Goal: Task Accomplishment & Management: Use online tool/utility

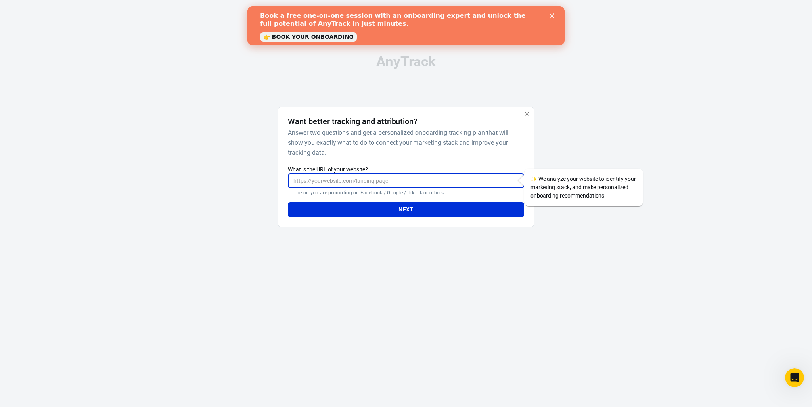
click at [425, 180] on input "What is the URL of your website?" at bounding box center [406, 180] width 236 height 15
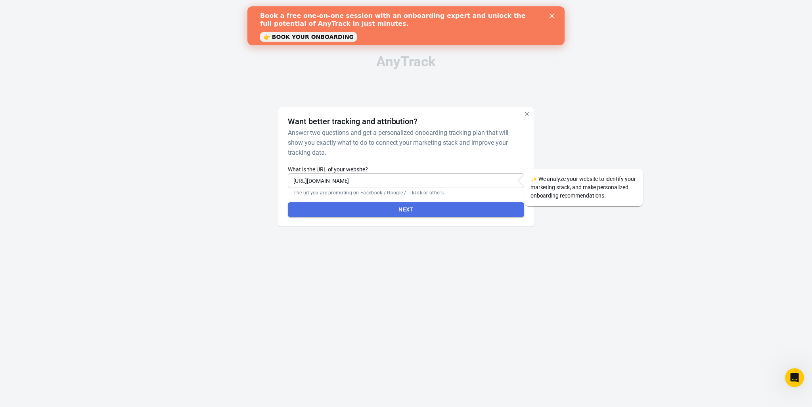
click at [378, 208] on button "Next" at bounding box center [406, 209] width 236 height 15
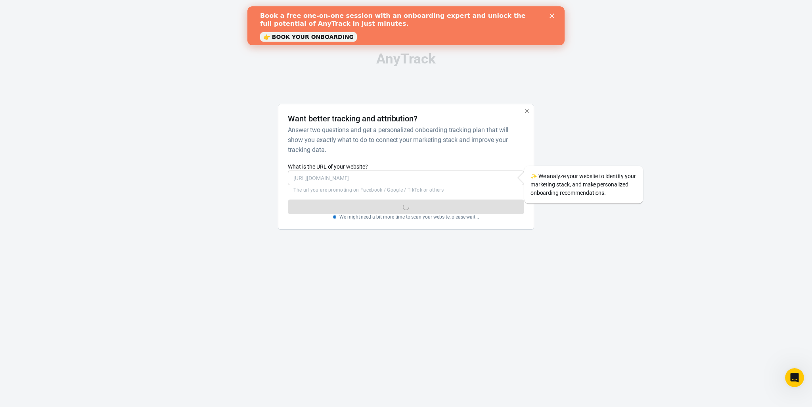
click at [330, 39] on link "👉 BOOK YOUR ONBOARDING" at bounding box center [308, 37] width 97 height 10
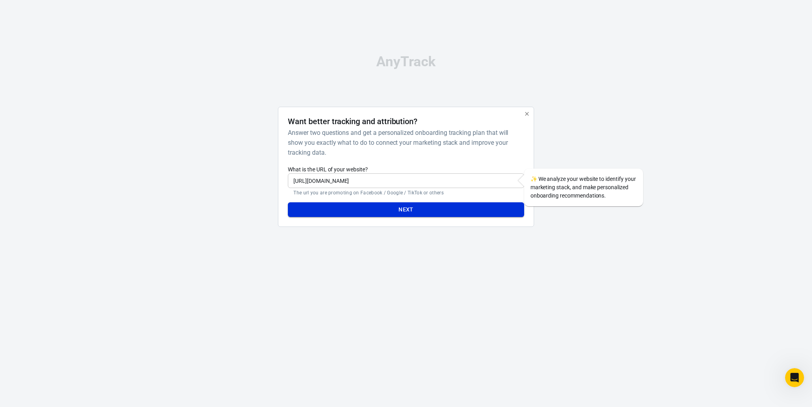
click at [437, 206] on button "Next" at bounding box center [406, 209] width 236 height 15
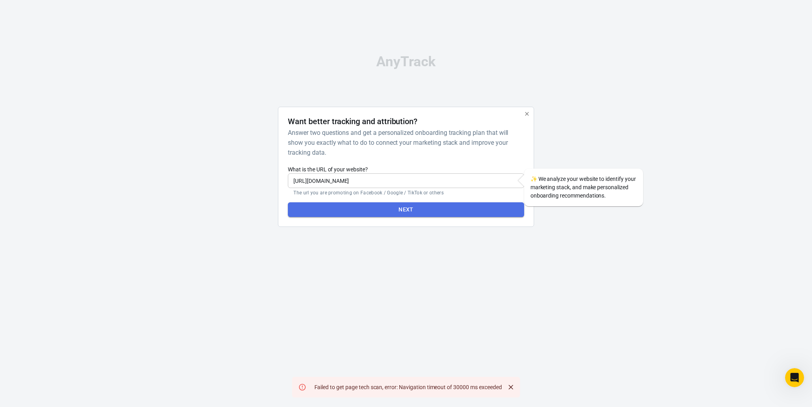
click at [421, 208] on button "Next" at bounding box center [406, 209] width 236 height 15
click at [414, 206] on button "Next" at bounding box center [406, 209] width 236 height 15
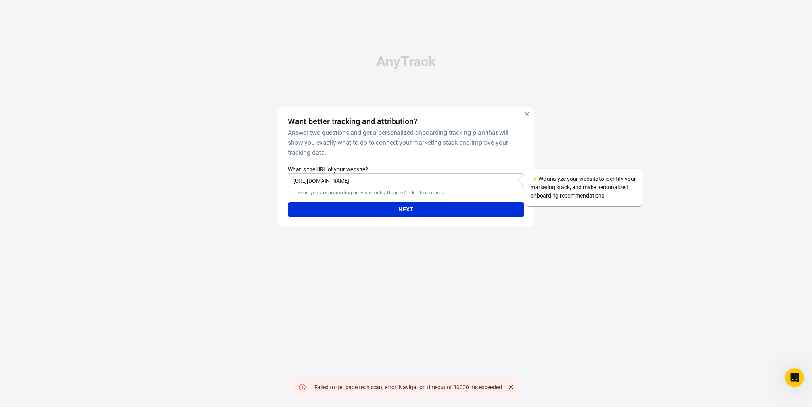
click at [346, 182] on input "https://mas.de" at bounding box center [406, 180] width 236 height 15
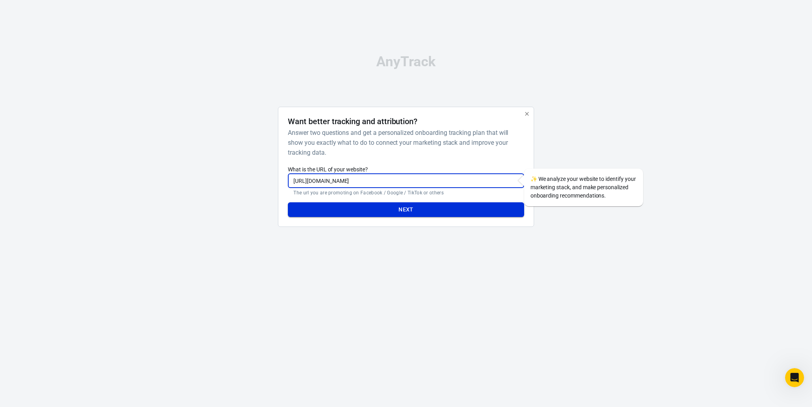
click at [408, 209] on button "Next" at bounding box center [406, 209] width 236 height 15
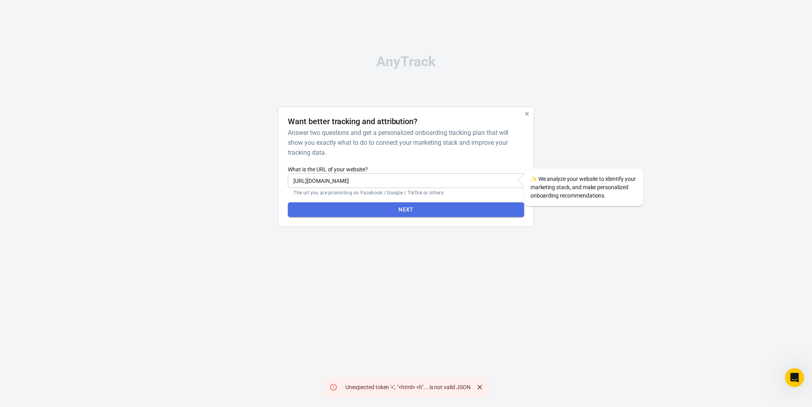
click at [419, 211] on button "Next" at bounding box center [406, 209] width 236 height 15
click at [432, 212] on button "Next" at bounding box center [406, 209] width 236 height 15
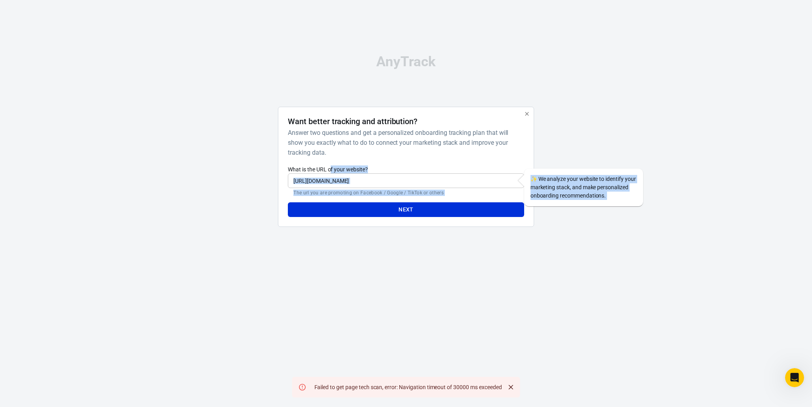
drag, startPoint x: 543, startPoint y: 392, endPoint x: 331, endPoint y: 173, distance: 304.7
click at [331, 173] on html "AnyTrack Want better tracking and attribution? Answer two questions and get a p…" at bounding box center [406, 144] width 812 height 288
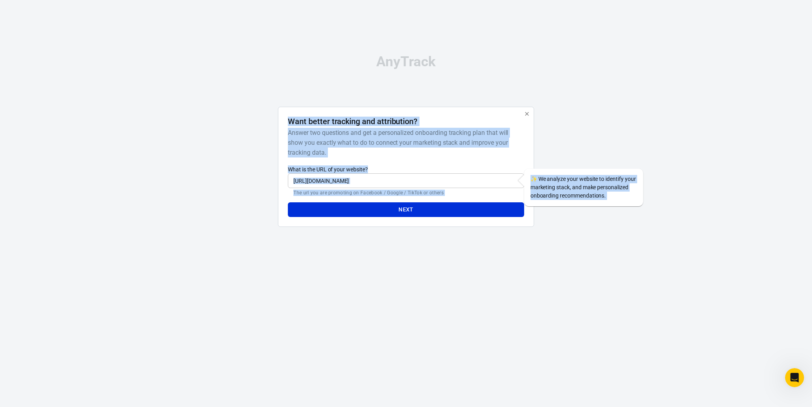
drag, startPoint x: 285, startPoint y: 106, endPoint x: 476, endPoint y: 389, distance: 341.7
click at [476, 288] on html "AnyTrack Want better tracking and attribution? Answer two questions and get a p…" at bounding box center [406, 144] width 812 height 288
copy div "Want better tracking and attribution? Answer two questions and get a personaliz…"
click at [372, 175] on input "https://www.mas.de" at bounding box center [406, 180] width 236 height 15
click at [346, 184] on input "https://www.mas.de" at bounding box center [406, 180] width 236 height 15
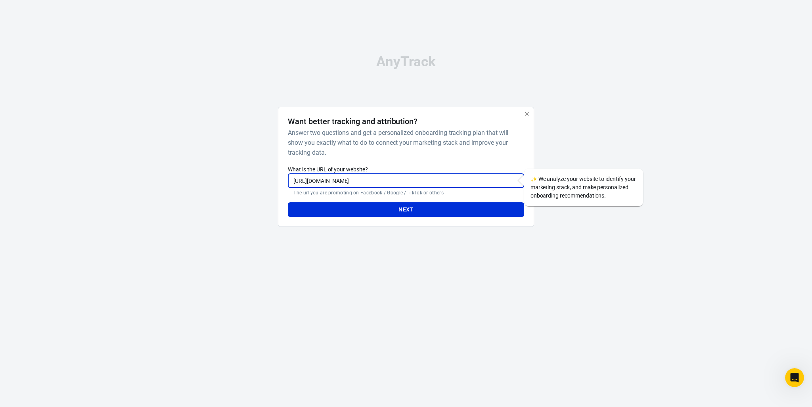
drag, startPoint x: 367, startPoint y: 182, endPoint x: 262, endPoint y: 175, distance: 105.3
click at [262, 175] on div "Want better tracking and attribution? Answer two questions and get a personaliz…" at bounding box center [406, 170] width 397 height 127
paste input "balkonkraftwerk-speicher.strom-selbst-produzieren.de/xorosolar/"
type input "https://balkonkraftwerk-speicher.strom-selbst-produzieren.de/xorosolar/"
click at [451, 209] on button "Next" at bounding box center [406, 209] width 236 height 15
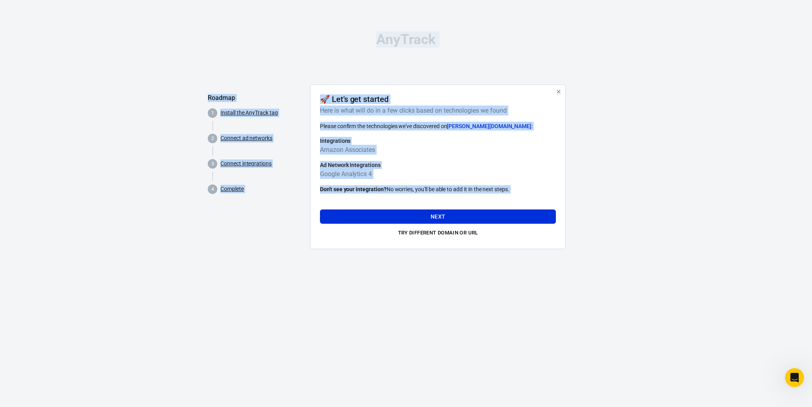
drag, startPoint x: 198, startPoint y: 60, endPoint x: 574, endPoint y: 253, distance: 423.2
click at [574, 253] on div "AnyTrack Roadmap 1 Install the AnyTrack tag 2 Connect ad networks 3 Connect int…" at bounding box center [406, 144] width 812 height 288
copy div "AnyTrack Roadmap 1 Install the AnyTrack tag 2 Connect ad networks 3 Connect int…"
click at [240, 288] on html "AnyTrack Roadmap 1 Install the AnyTrack tag 2 Connect ad networks 3 Connect int…" at bounding box center [406, 144] width 812 height 288
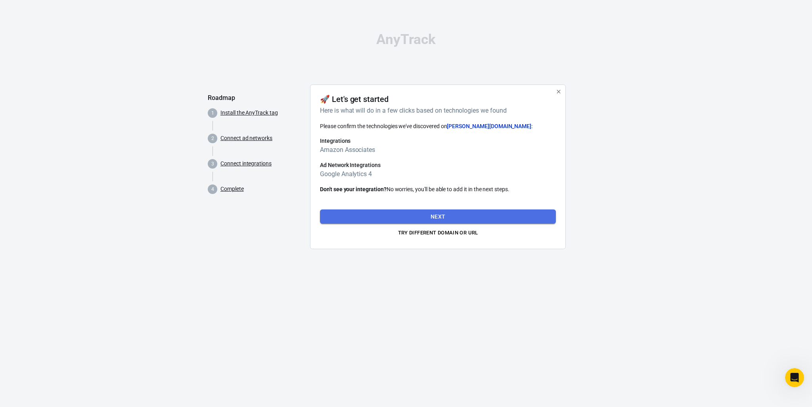
click at [447, 214] on button "Next" at bounding box center [438, 216] width 236 height 15
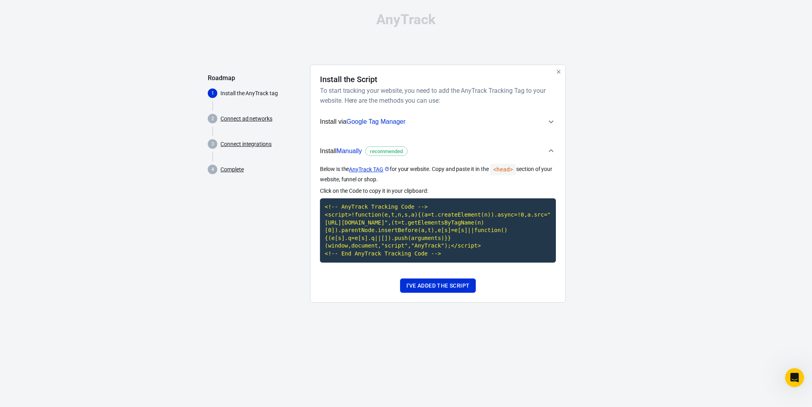
click at [394, 121] on span "Google Tag Manager" at bounding box center [376, 121] width 59 height 7
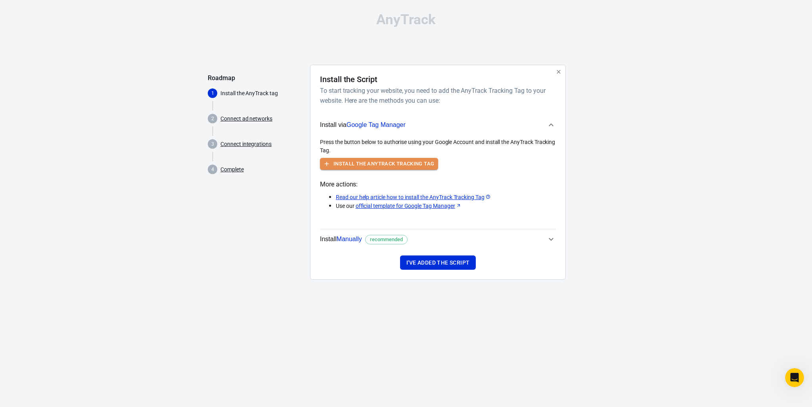
click at [400, 163] on button "Install the AnyTrack Tracking Tag" at bounding box center [379, 164] width 118 height 12
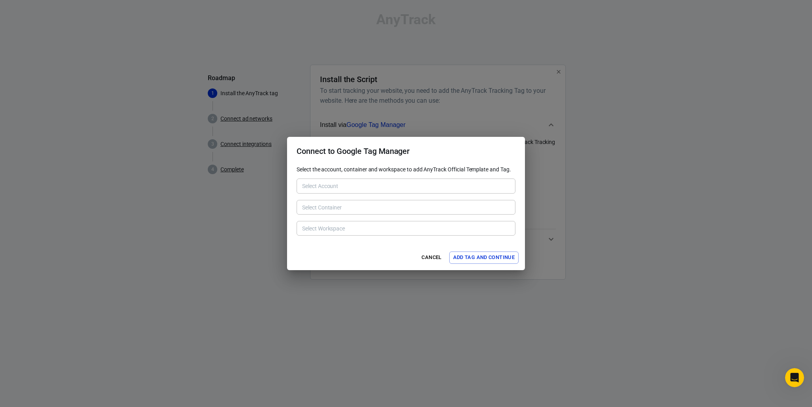
type input "MAS Elektronik [6072452583]"
click at [390, 205] on input "Select Container" at bounding box center [405, 207] width 213 height 10
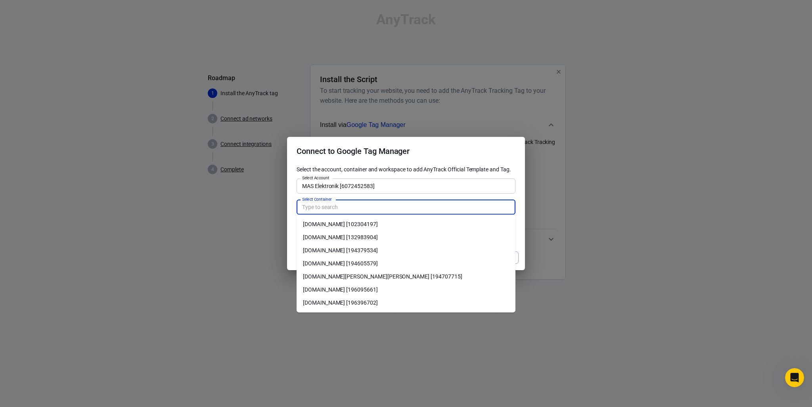
click at [344, 240] on li "www.mas.de [132983904]" at bounding box center [406, 237] width 219 height 13
type input "www.mas.de [132983904]"
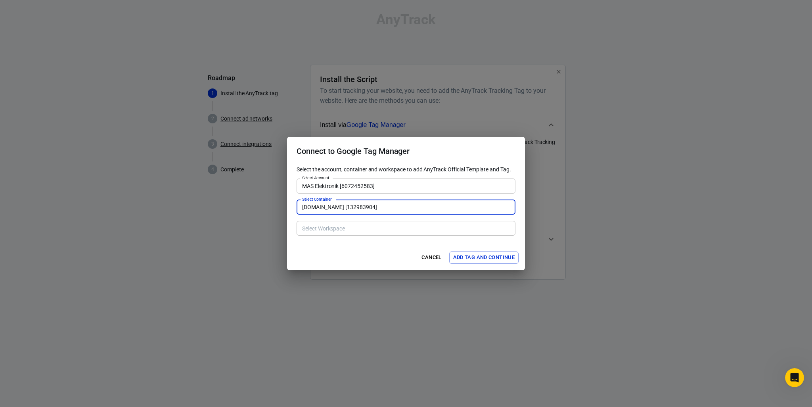
type input "Default Workspace [10]"
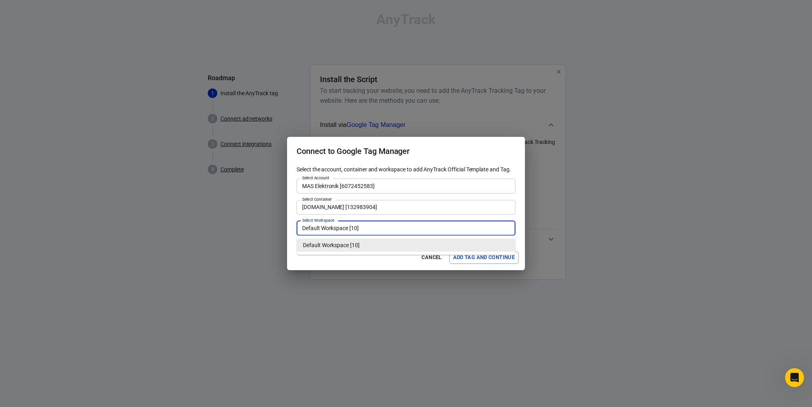
click at [361, 227] on input "Default Workspace [10]" at bounding box center [405, 228] width 213 height 10
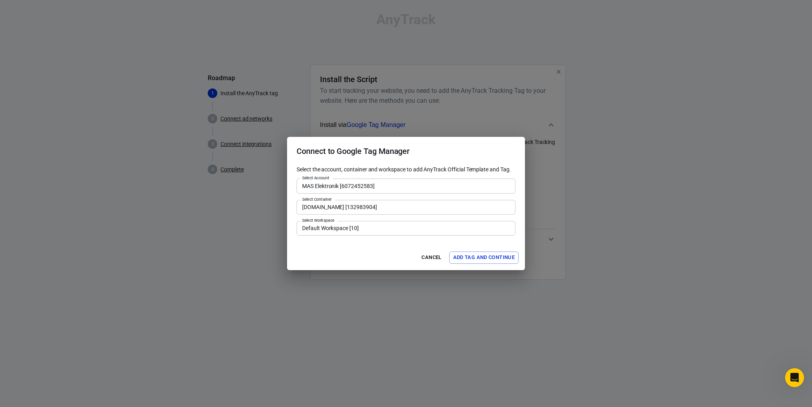
click at [290, 261] on div "Cancel Add Tag and Continue" at bounding box center [406, 257] width 238 height 25
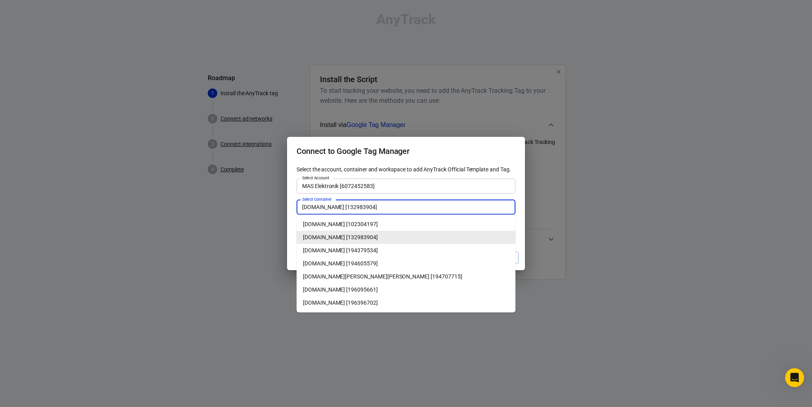
click at [375, 211] on input "www.mas.de [132983904]" at bounding box center [405, 207] width 213 height 10
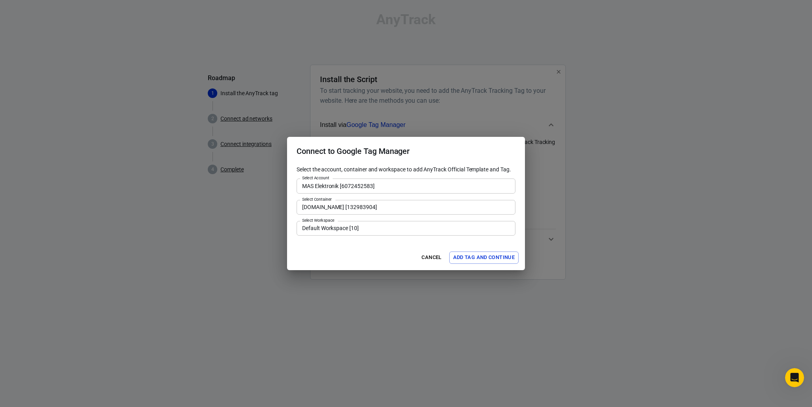
click at [419, 206] on input "www.mas.de [132983904]" at bounding box center [405, 207] width 213 height 10
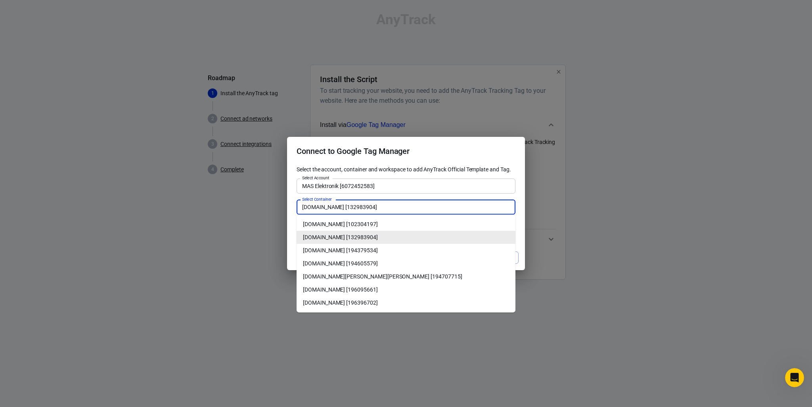
click at [419, 206] on input "www.mas.de [132983904]" at bounding box center [405, 207] width 213 height 10
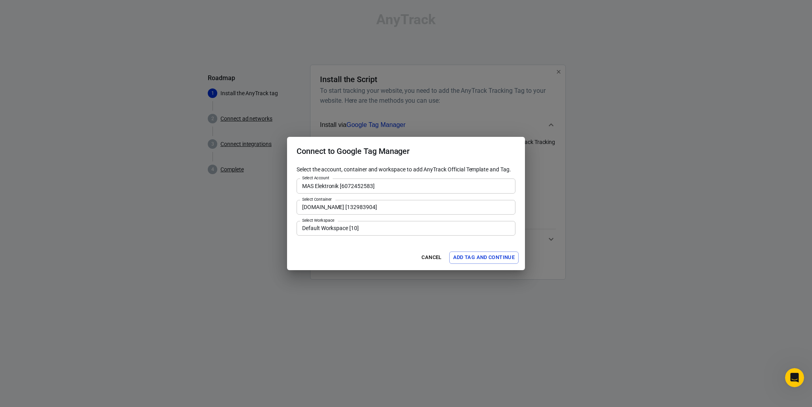
type input "solarstorage24.de [102304197]"
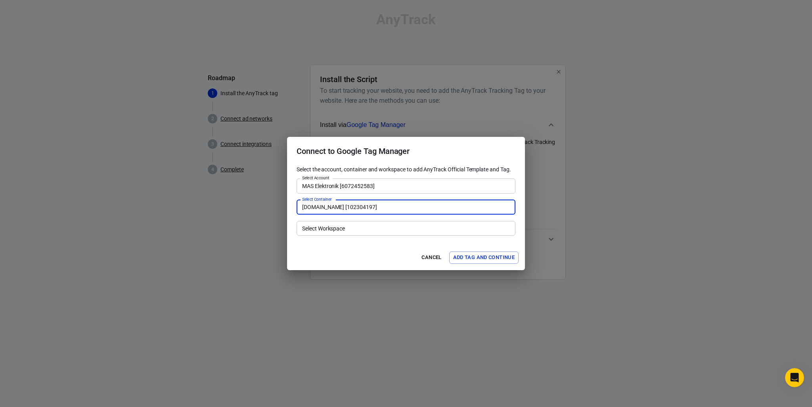
type input "Default Workspace [16]"
click at [382, 230] on input "Default Workspace [16]" at bounding box center [405, 228] width 213 height 10
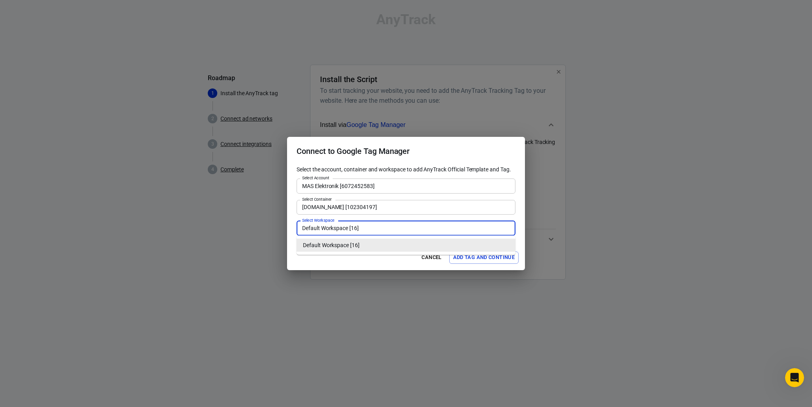
click at [395, 204] on input "solarstorage24.de [102304197]" at bounding box center [405, 207] width 213 height 10
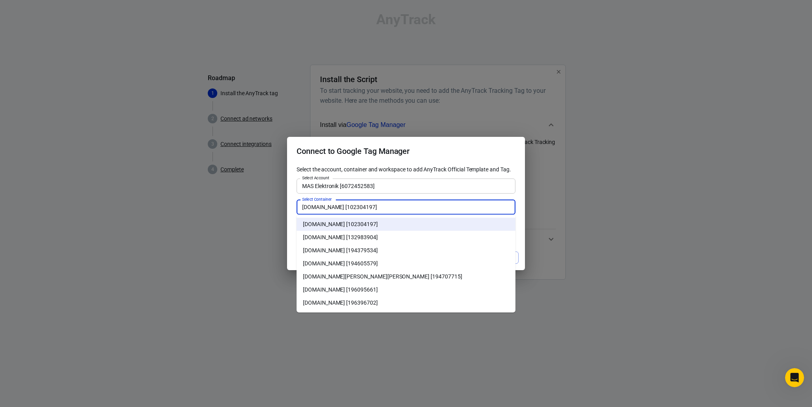
click at [356, 237] on li "www.mas.de [132983904]" at bounding box center [406, 237] width 219 height 13
type input "www.mas.de [132983904]"
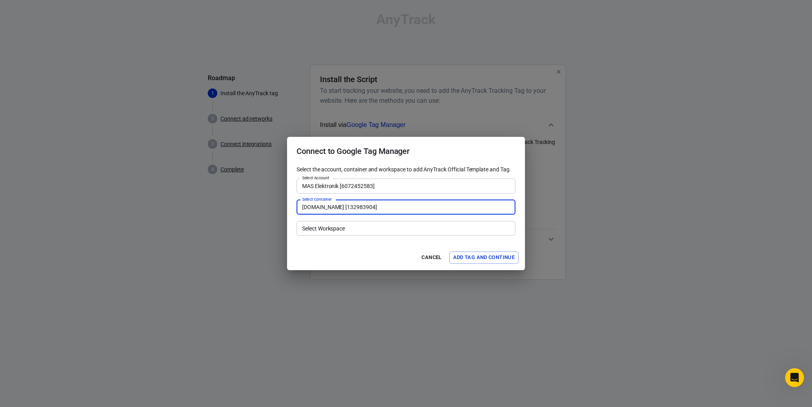
type input "Default Workspace [10]"
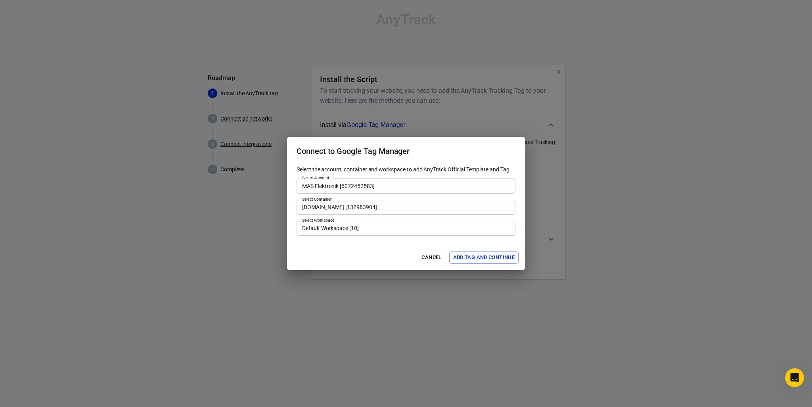
click at [331, 250] on div "Cancel Add Tag and Continue" at bounding box center [406, 257] width 238 height 25
click at [469, 259] on button "Add Tag and Continue" at bounding box center [483, 258] width 69 height 12
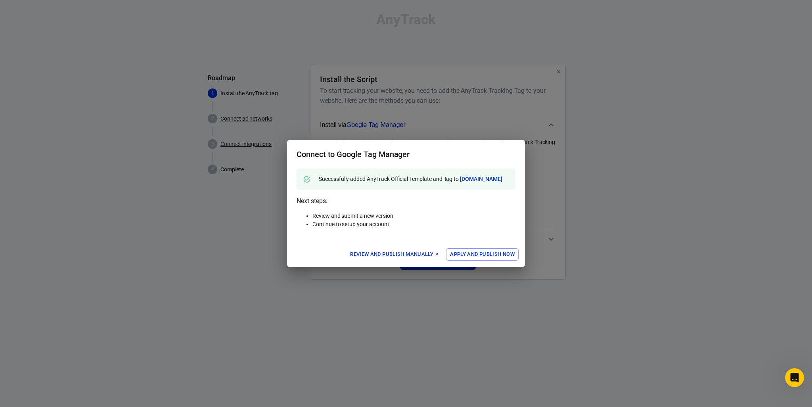
click at [483, 254] on button "Apply and Publish Now" at bounding box center [482, 254] width 73 height 12
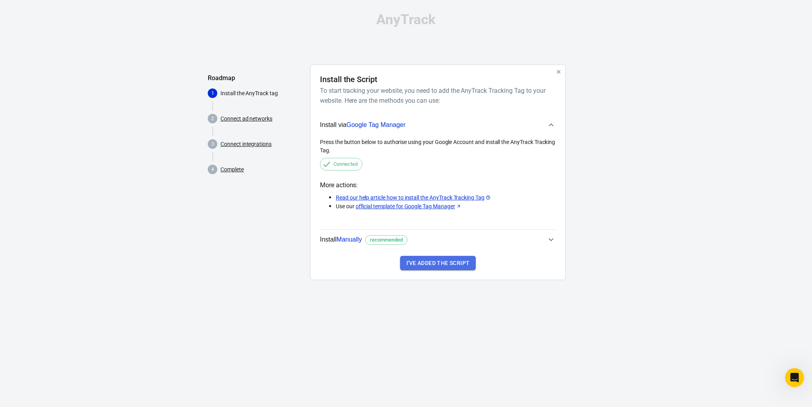
click at [444, 266] on button "I've added the script" at bounding box center [438, 263] width 76 height 15
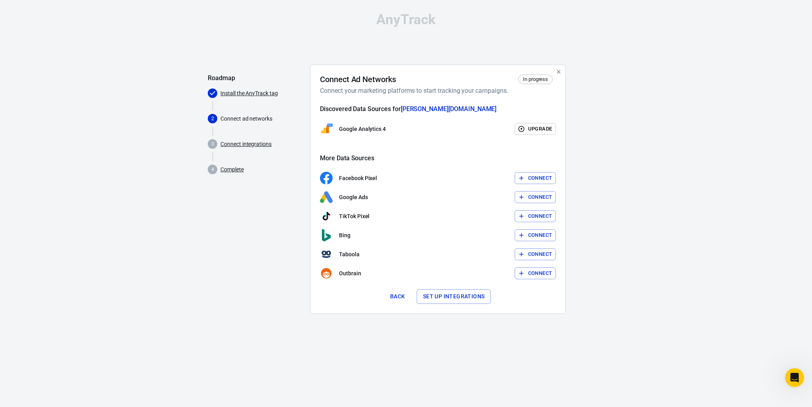
click at [538, 195] on button "Connect" at bounding box center [536, 197] width 42 height 12
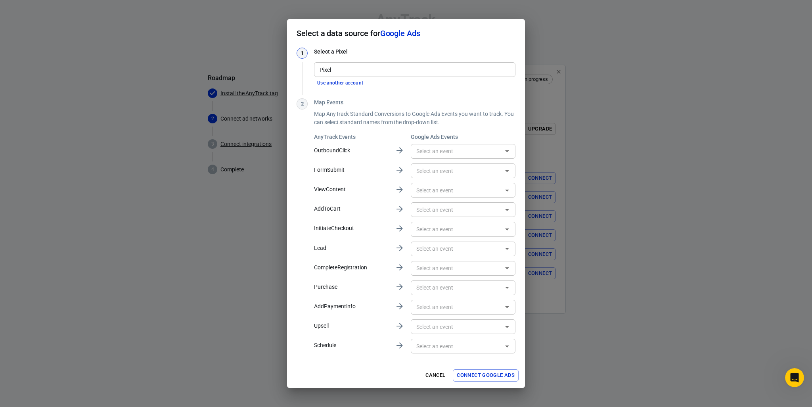
click at [508, 151] on icon "Open" at bounding box center [507, 151] width 4 height 2
click at [508, 151] on icon "Close" at bounding box center [507, 151] width 4 height 2
click at [497, 168] on input "text" at bounding box center [456, 171] width 87 height 10
click at [487, 189] on input "text" at bounding box center [456, 190] width 87 height 10
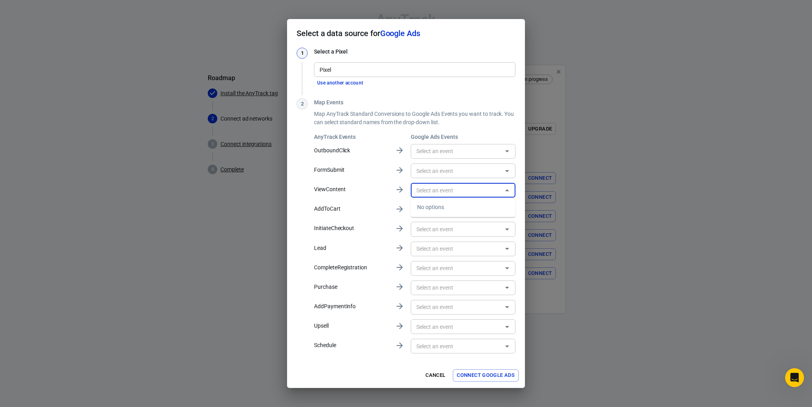
click at [487, 189] on input "text" at bounding box center [456, 190] width 87 height 10
click at [470, 210] on input "text" at bounding box center [456, 210] width 87 height 10
click at [465, 230] on input "text" at bounding box center [456, 229] width 87 height 10
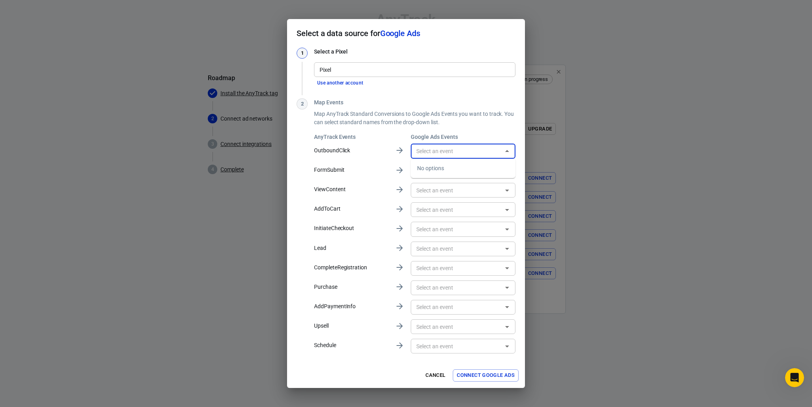
click at [438, 154] on input "text" at bounding box center [456, 151] width 87 height 10
click at [427, 189] on input "text" at bounding box center [456, 190] width 87 height 10
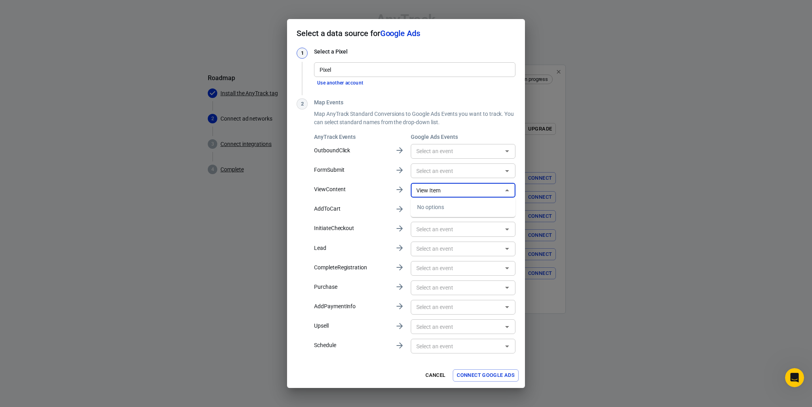
type input "View Item"
click at [524, 191] on div "1 Select a Pixel Pixel Pixel Use another account 2 Map Events Map AnyTrack Stan…" at bounding box center [406, 205] width 238 height 315
click at [357, 69] on input "Pixel" at bounding box center [415, 70] width 196 height 10
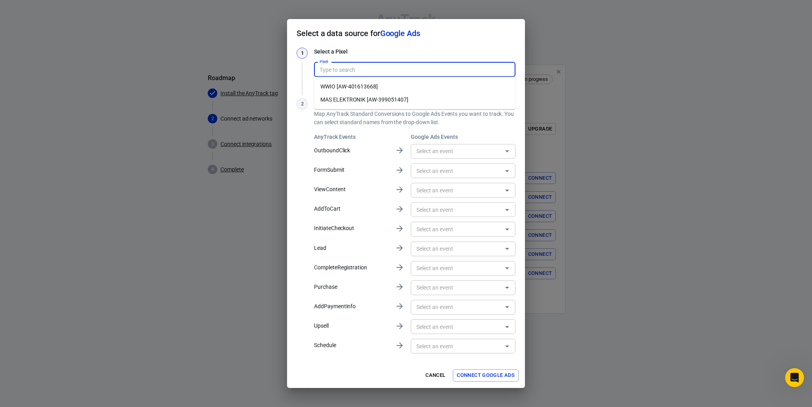
click at [359, 96] on li "MAS ELEKTRONIK [AW-399051407]" at bounding box center [415, 99] width 202 height 13
type input "MAS ELEKTRONIK [AW-399051407]"
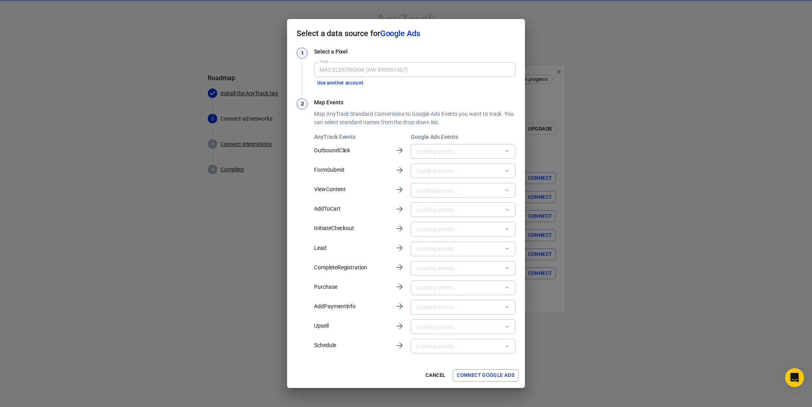
type input "KlickaufexternenLink_LP_BES_SPS [85lXCJPD-s8ZEI-VpL4B]"
type input "Google Shopping App Begin Checkout [igQlCJWnzccZEI-VpL4B]"
type input "WhatsApp-Klick solarstorage24 [7lcvCIWYy90aEI-VpL4B]"
type input "Google ShoppingCardView [SJFlCI6mzccZEI-VpL4B]"
click at [492, 172] on input "text" at bounding box center [456, 171] width 87 height 10
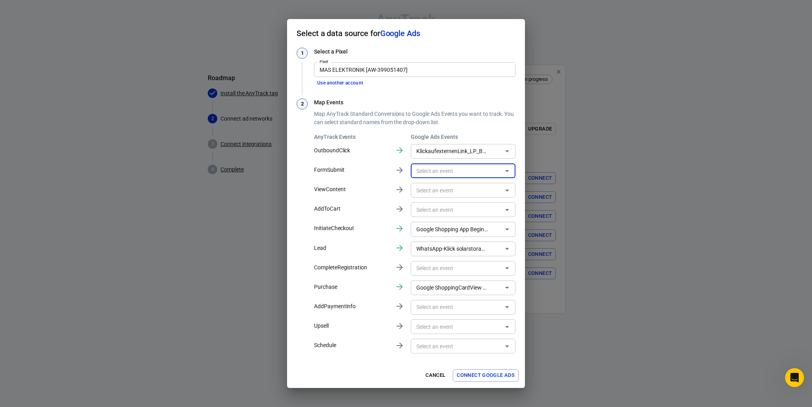
click at [492, 172] on input "text" at bounding box center [456, 171] width 87 height 10
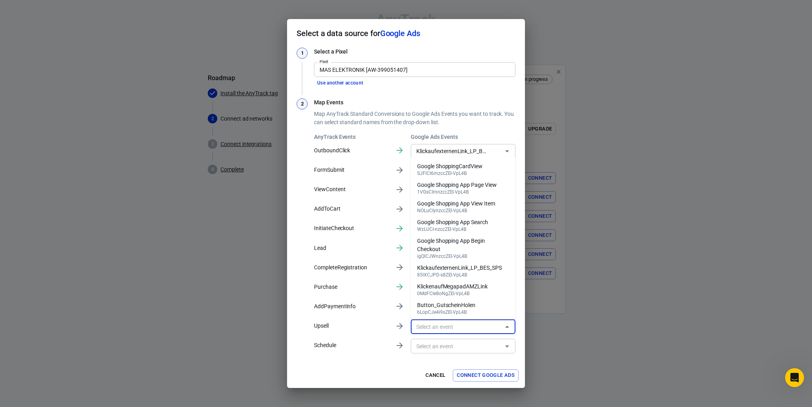
click at [465, 329] on input "text" at bounding box center [456, 327] width 87 height 10
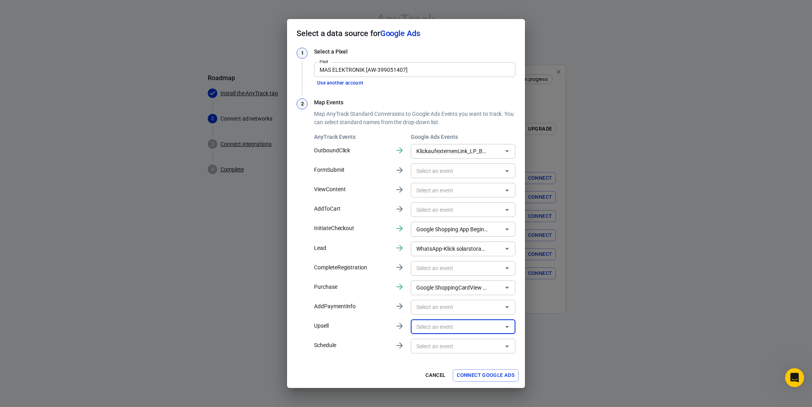
click at [442, 208] on input "text" at bounding box center [456, 210] width 87 height 10
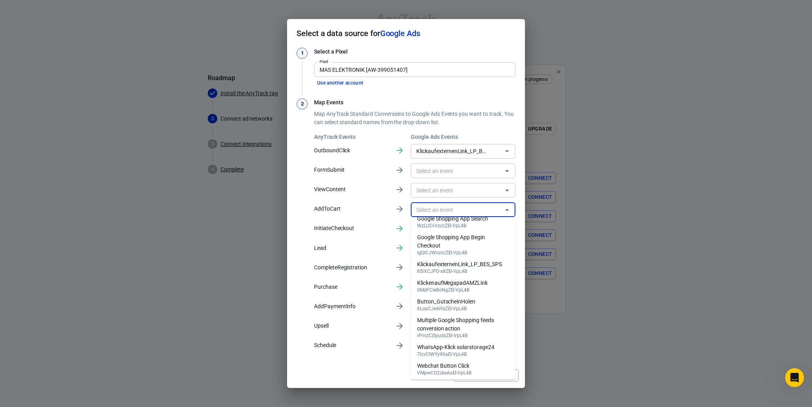
scroll to position [65, 0]
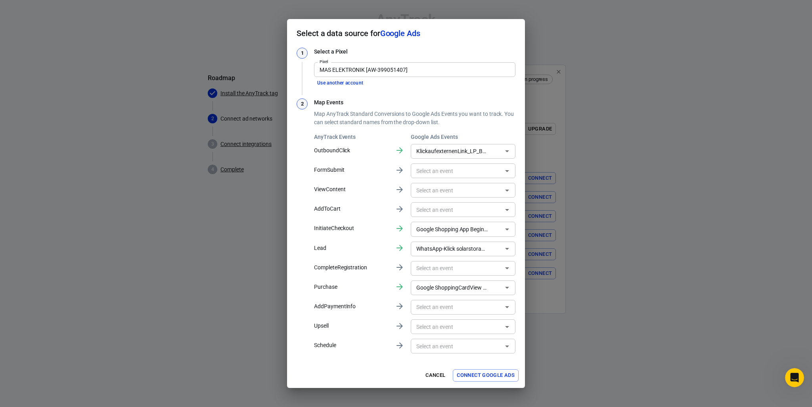
click at [339, 363] on div "Cancel Connect Google Ads" at bounding box center [406, 375] width 238 height 25
click at [458, 156] on input "KlickaufexternenLink_LP_BES_SPS [85lXCJPD-s8ZEI-VpL4B]" at bounding box center [451, 151] width 77 height 10
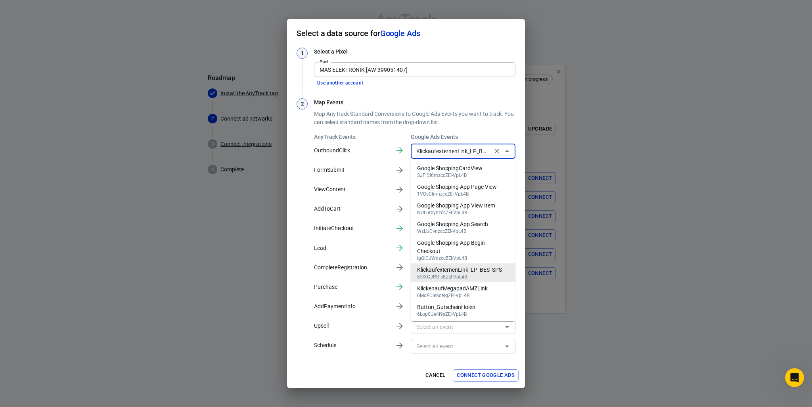
click at [458, 156] on input "KlickaufexternenLink_LP_BES_SPS [85lXCJPD-s8ZEI-VpL4B]" at bounding box center [451, 151] width 77 height 10
click at [497, 152] on icon "Clear" at bounding box center [497, 151] width 8 height 8
click at [486, 173] on li "Google ShoppingCardView SJFlCI6mzccZEI-VpL4B" at bounding box center [463, 171] width 105 height 19
type input "Google ShoppingCardView [SJFlCI6mzccZEI-VpL4B]"
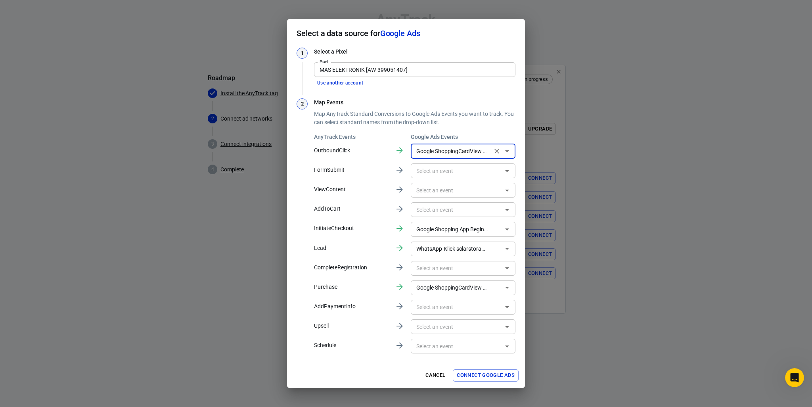
click at [495, 153] on icon "Clear" at bounding box center [497, 151] width 5 height 5
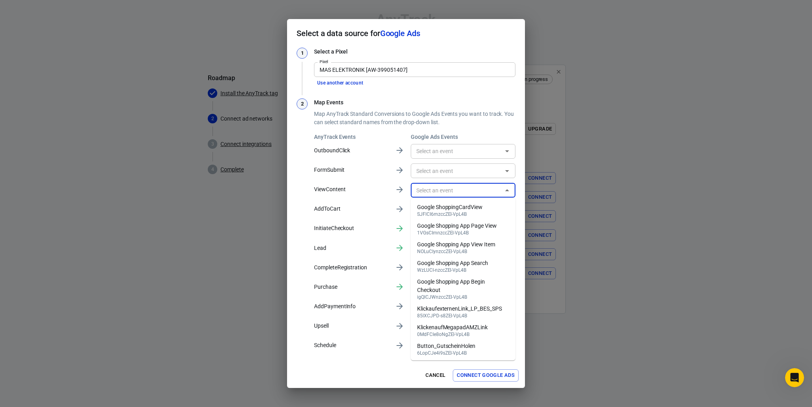
click at [495, 191] on input "text" at bounding box center [456, 190] width 87 height 10
click at [485, 246] on div "Google Shopping App View Item" at bounding box center [456, 244] width 78 height 8
type input "Google Shopping App View Item [NOLuCIynzccZEI-VpL4B]"
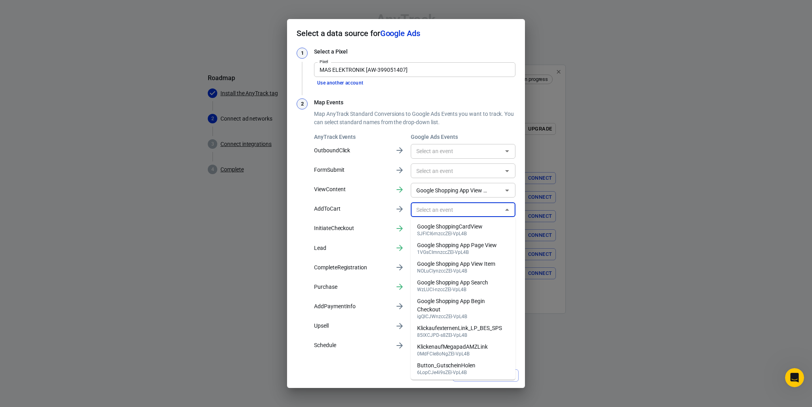
click at [463, 210] on input "text" at bounding box center [456, 210] width 87 height 10
click at [470, 305] on div "Google Shopping App Begin Checkout" at bounding box center [463, 305] width 92 height 17
type input "Google Shopping App Begin Checkout [igQlCJWnzccZEI-VpL4B]"
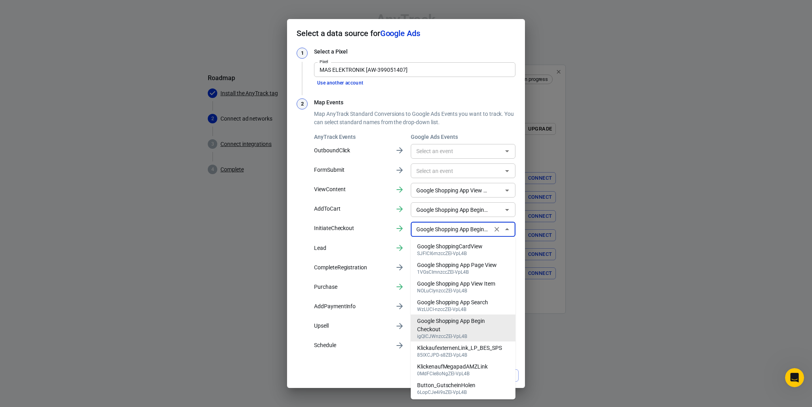
click at [462, 234] on input "Google Shopping App Begin Checkout [igQlCJWnzccZEI-VpL4B]" at bounding box center [451, 229] width 77 height 10
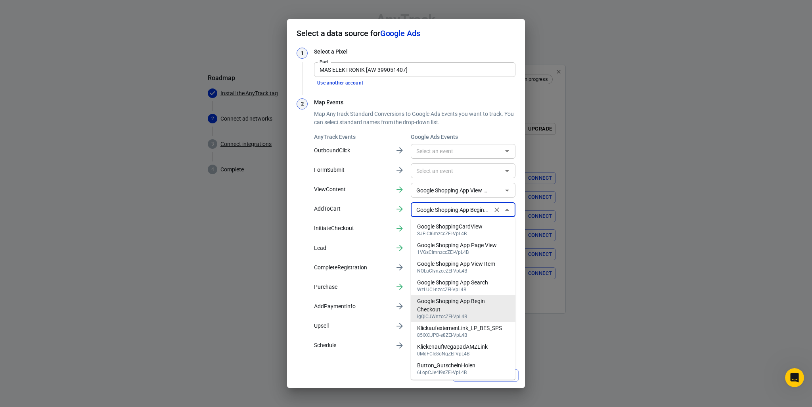
click at [447, 207] on input "Google Shopping App Begin Checkout [igQlCJWnzccZEI-VpL4B]" at bounding box center [451, 210] width 77 height 10
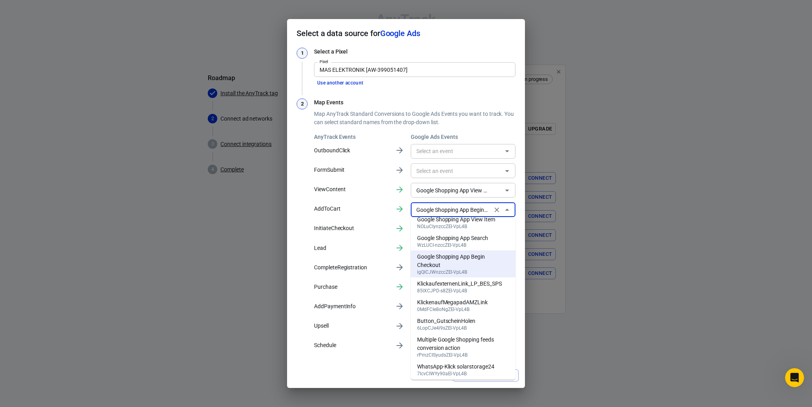
scroll to position [0, 0]
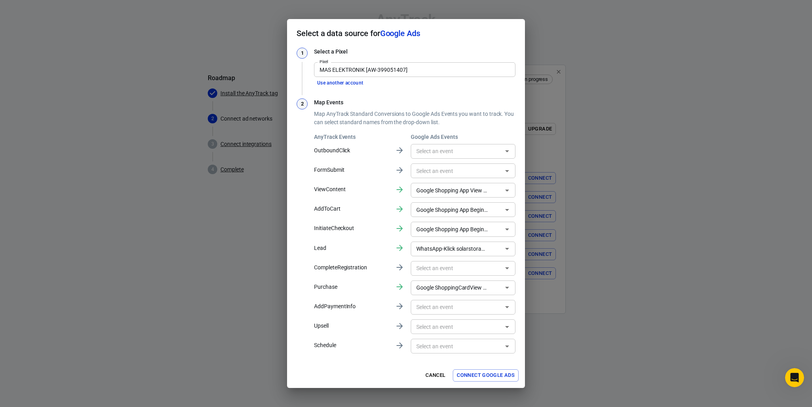
click at [308, 237] on div "2 Map Events Map AnyTrack Standard Conversions to Google Ads Events you want to…" at bounding box center [406, 226] width 219 height 257
click at [499, 210] on icon "Clear" at bounding box center [497, 210] width 8 height 8
click at [505, 251] on icon "Open" at bounding box center [508, 249] width 10 height 10
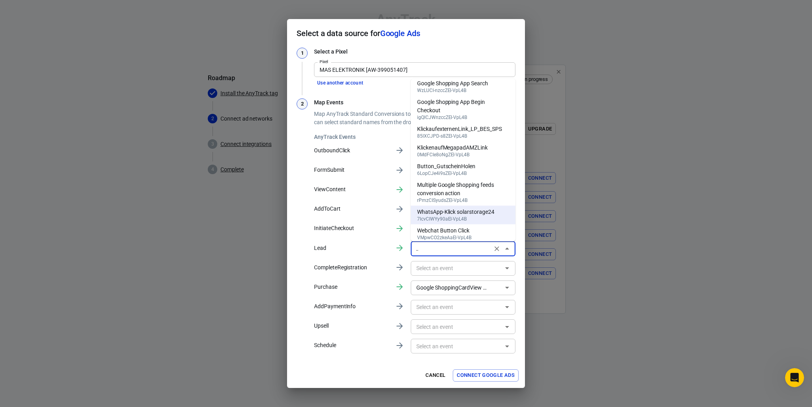
scroll to position [65, 0]
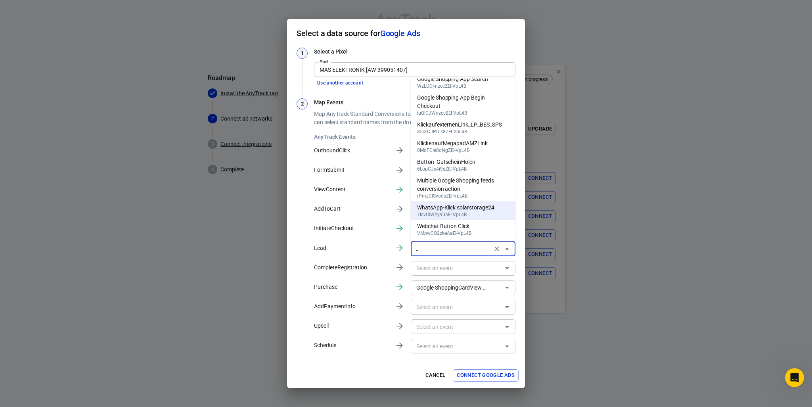
click at [465, 225] on div "Webchat Button Click" at bounding box center [444, 226] width 54 height 8
type input "Webchat Button Click [VMpwCO2zkeAaEI-VpL4B]"
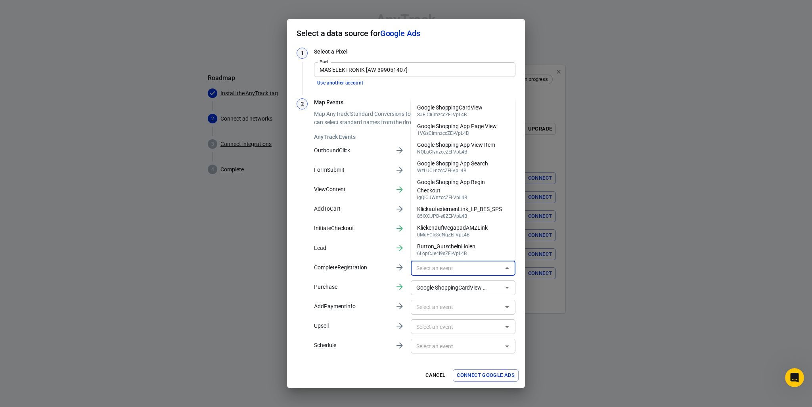
scroll to position [0, 0]
click at [447, 270] on input "text" at bounding box center [456, 268] width 87 height 10
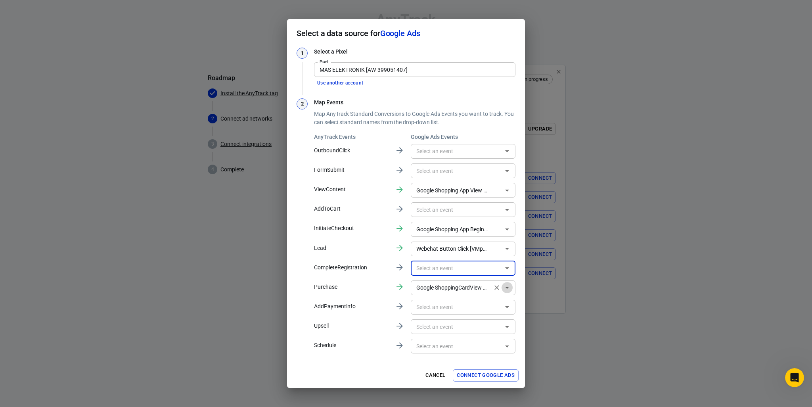
click at [504, 288] on icon "Open" at bounding box center [508, 288] width 10 height 10
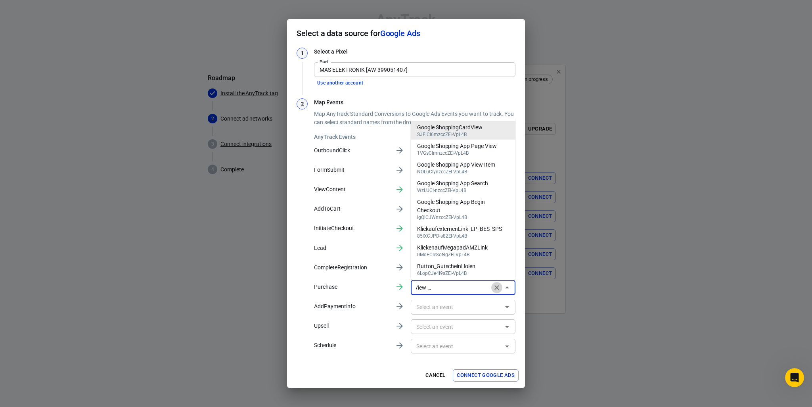
click at [496, 286] on icon "Clear" at bounding box center [497, 287] width 5 height 5
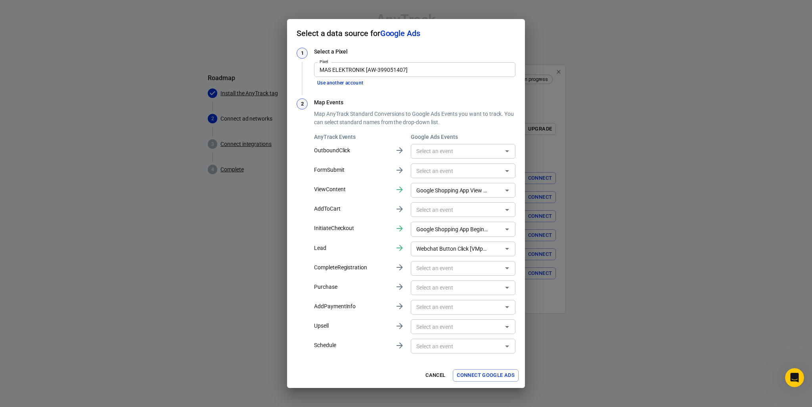
click at [351, 370] on div "Cancel Connect Google Ads" at bounding box center [406, 375] width 238 height 25
click at [433, 376] on button "Cancel" at bounding box center [435, 375] width 25 height 12
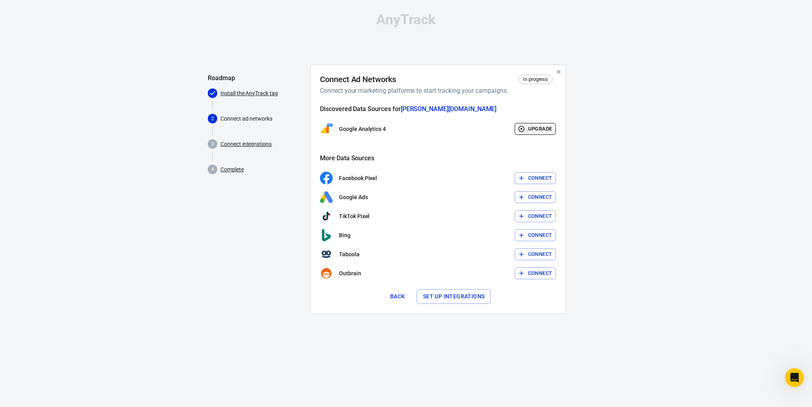
click at [529, 129] on button "Upgrade" at bounding box center [536, 129] width 42 height 12
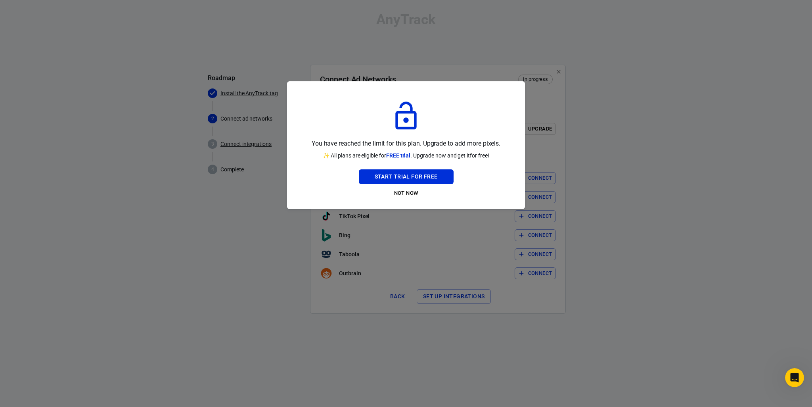
click at [277, 234] on div at bounding box center [406, 203] width 812 height 407
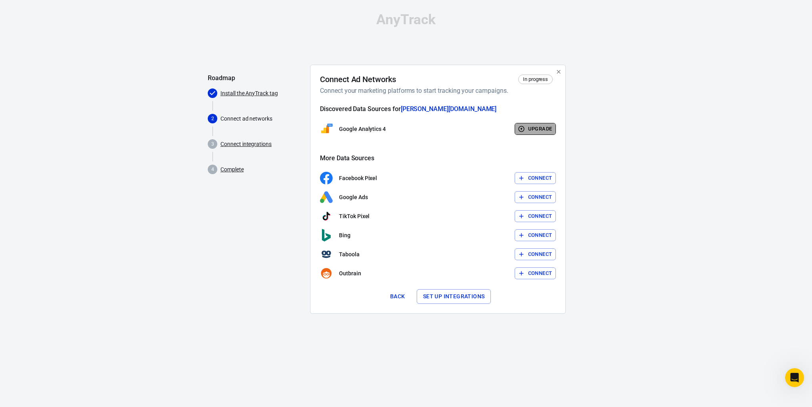
click at [533, 129] on button "Upgrade" at bounding box center [536, 129] width 42 height 12
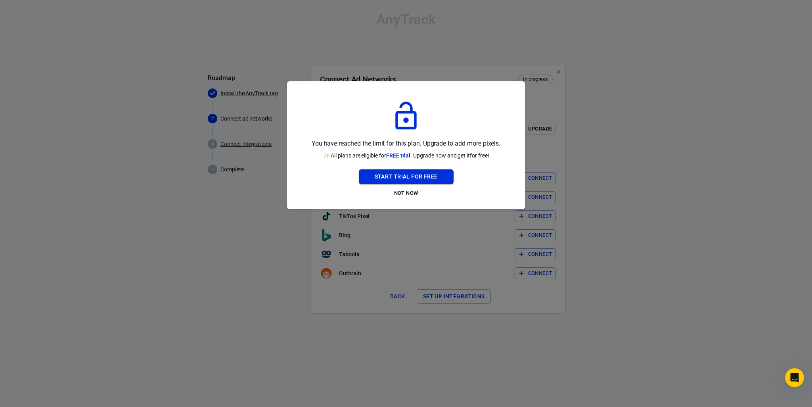
click at [424, 178] on button "Start Trial For Free" at bounding box center [406, 176] width 95 height 15
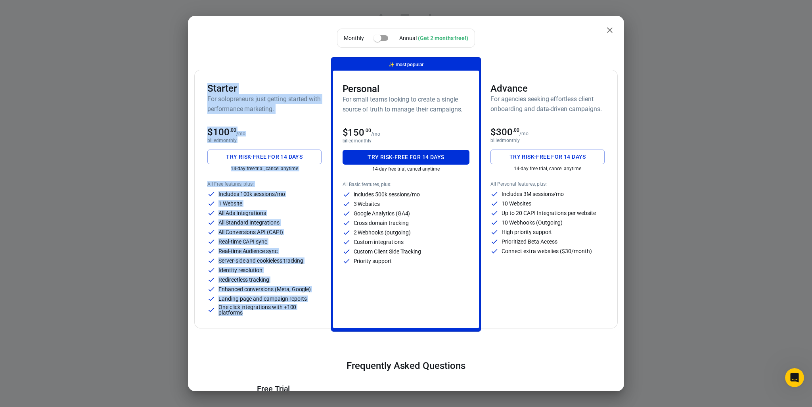
drag, startPoint x: 247, startPoint y: 314, endPoint x: 204, endPoint y: 80, distance: 238.0
click at [204, 80] on div "Starter For solopreneurs just getting started with performance marketing. $100 …" at bounding box center [264, 199] width 133 height 258
copy div "Starter For solopreneurs just getting started with performance marketing. $100 …"
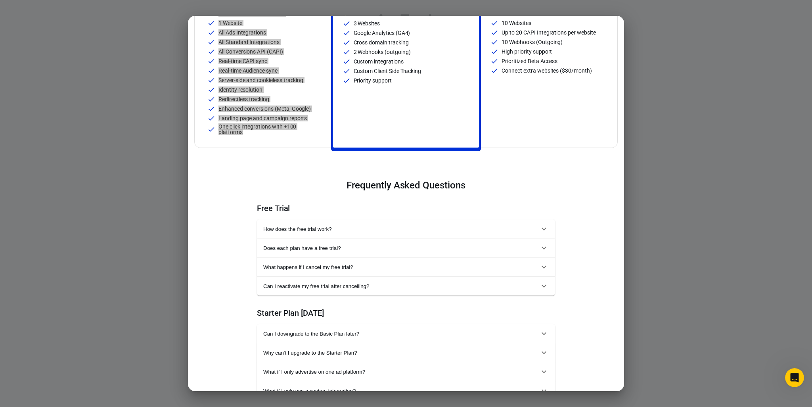
scroll to position [198, 0]
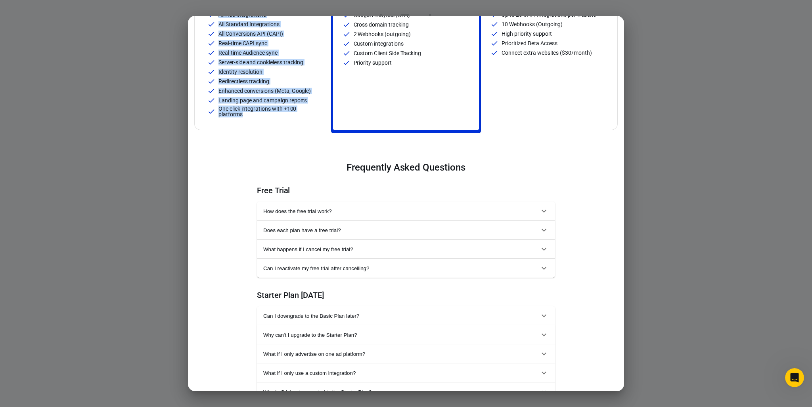
click at [346, 336] on span "Why can't I upgrade to the Starter Plan?" at bounding box center [401, 335] width 276 height 6
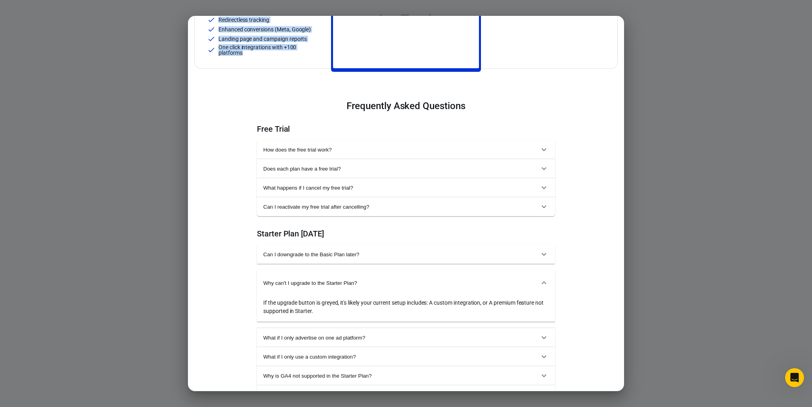
scroll to position [278, 0]
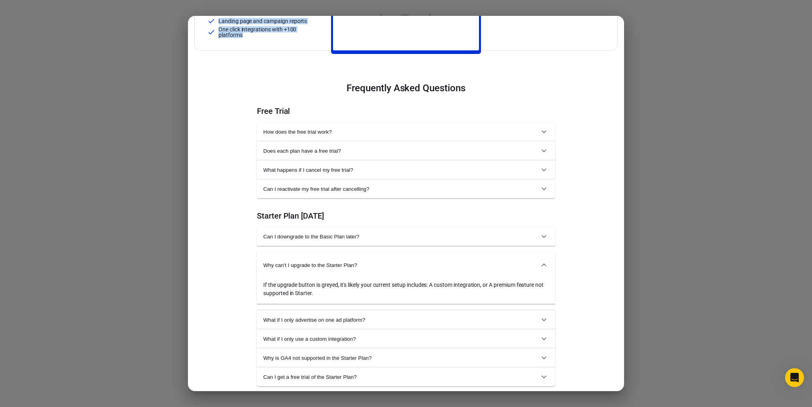
click at [358, 323] on button "What if I only advertise on one ad platform?" at bounding box center [406, 319] width 298 height 19
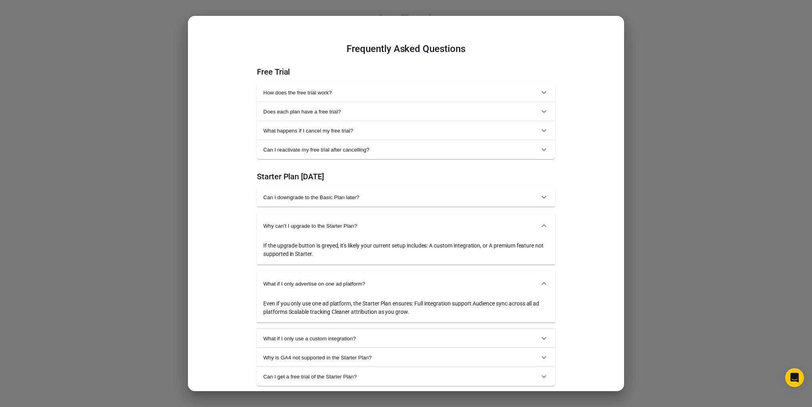
scroll to position [317, 0]
click at [350, 335] on span "What if I only use a custom integration?" at bounding box center [401, 338] width 276 height 6
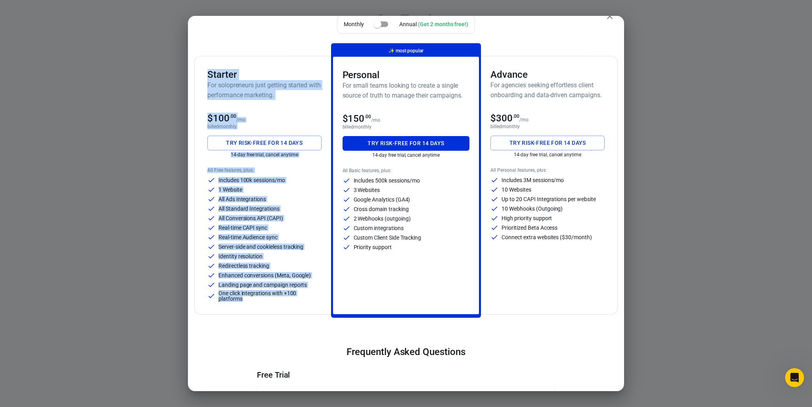
scroll to position [0, 0]
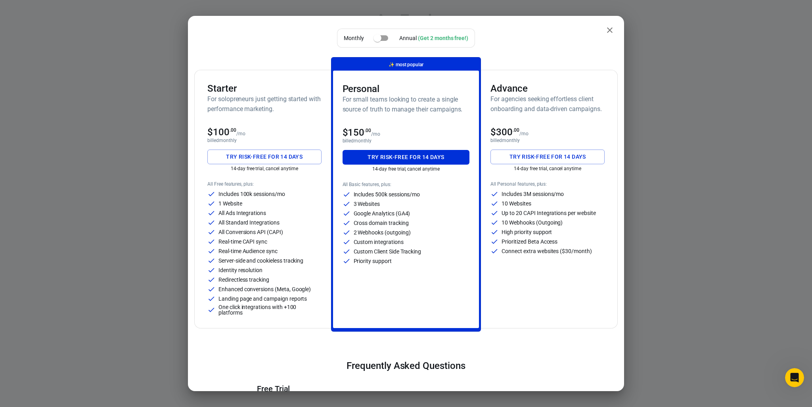
click at [394, 258] on div "Priority support" at bounding box center [406, 261] width 127 height 8
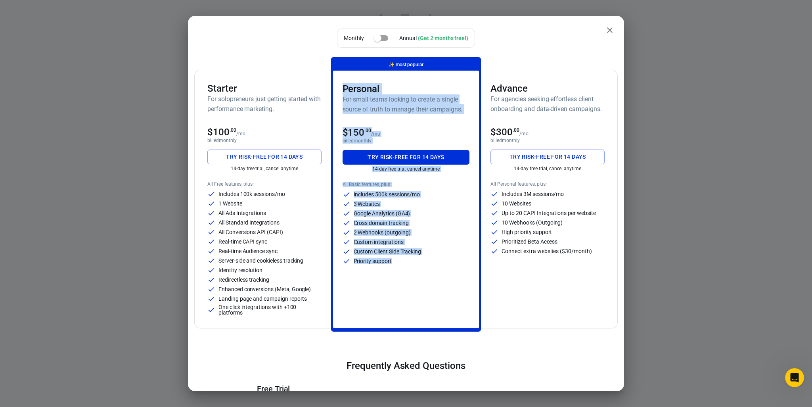
drag, startPoint x: 394, startPoint y: 261, endPoint x: 334, endPoint y: 88, distance: 182.9
click at [334, 88] on div "Personal For small teams looking to create a single source of truth to manage t…" at bounding box center [406, 199] width 146 height 257
copy div "Personal For small teams looking to create a single source of truth to manage t…"
